Goal: Find specific page/section: Find specific page/section

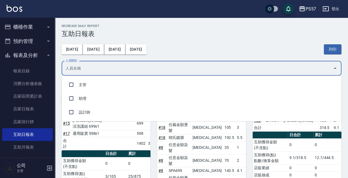
scroll to position [55, 0]
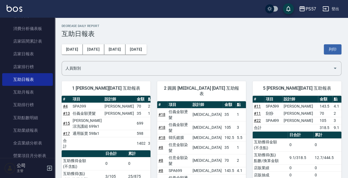
click at [112, 29] on div "Decrease Daily Report 互助日報表" at bounding box center [202, 30] width 280 height 13
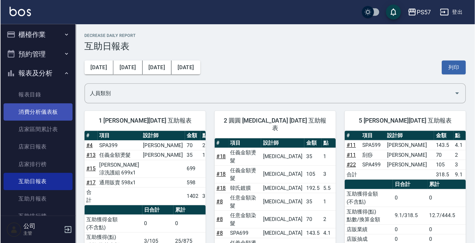
scroll to position [0, 0]
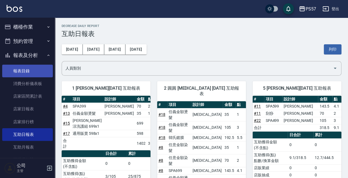
click at [31, 71] on link "報表目錄" at bounding box center [27, 71] width 51 height 13
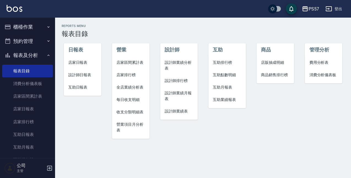
click at [78, 62] on span "店家日報表" at bounding box center [82, 63] width 29 height 6
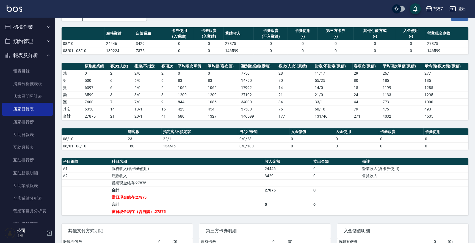
scroll to position [25, 0]
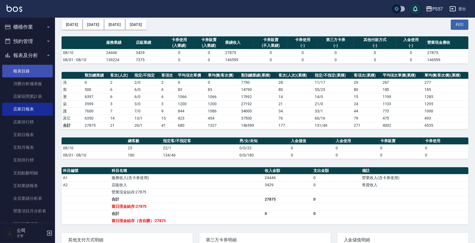
click at [23, 70] on link "報表目錄" at bounding box center [27, 71] width 51 height 13
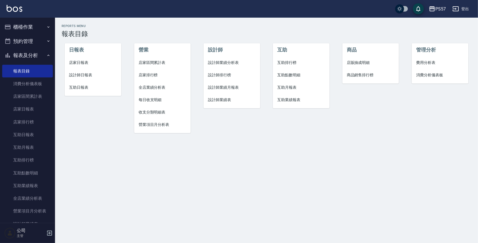
click at [83, 71] on li "設計師日報表" at bounding box center [93, 75] width 56 height 12
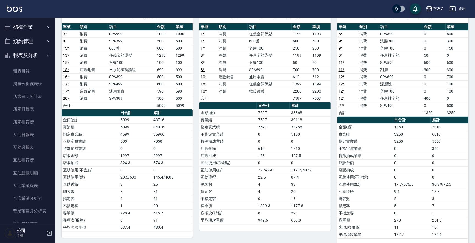
scroll to position [55, 0]
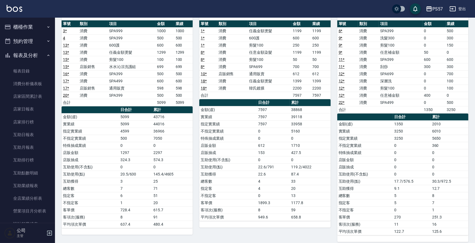
click at [348, 108] on div "PS57 [DATE] 設計師日報表 列印時間： [DATE][PHONE_NUMBER]:38 Employee Daily Report 設計師日報表 […" at bounding box center [265, 244] width 420 height 564
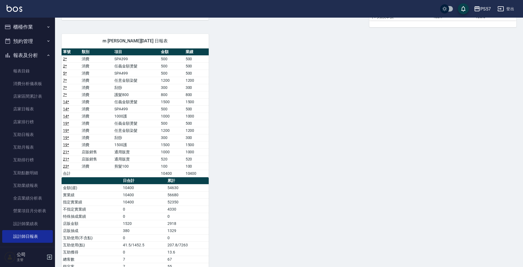
scroll to position [286, 0]
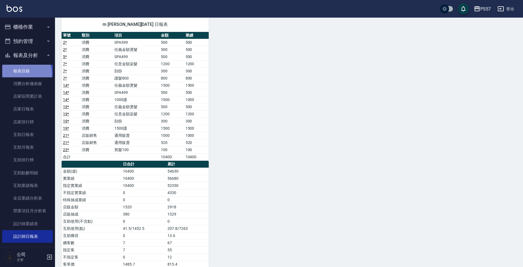
click at [23, 74] on link "報表目錄" at bounding box center [27, 71] width 51 height 13
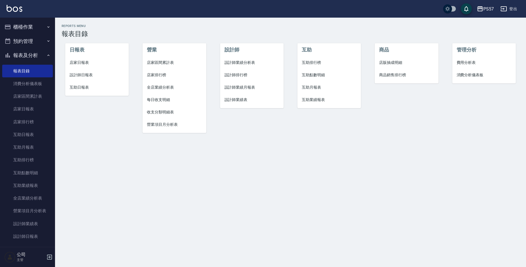
click at [77, 89] on span "互助日報表" at bounding box center [97, 87] width 55 height 6
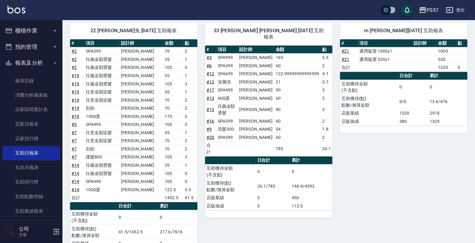
scroll to position [216, 0]
